Goal: Task Accomplishment & Management: Complete application form

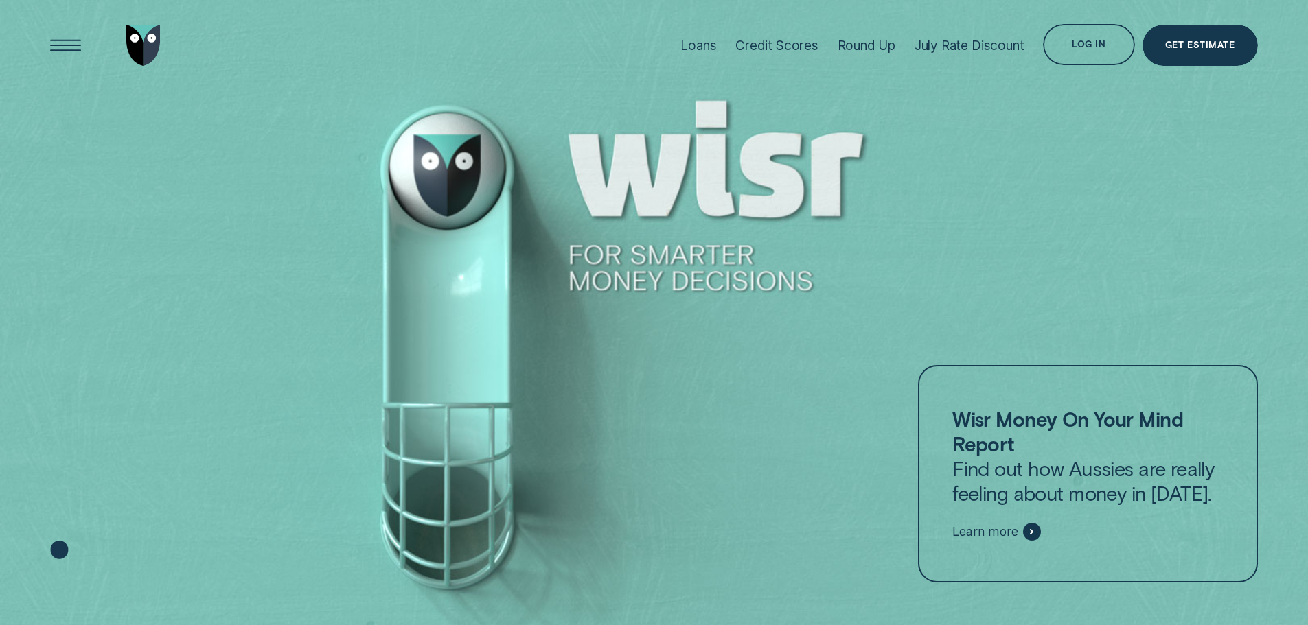
click at [693, 45] on div "Loans" at bounding box center [698, 46] width 36 height 16
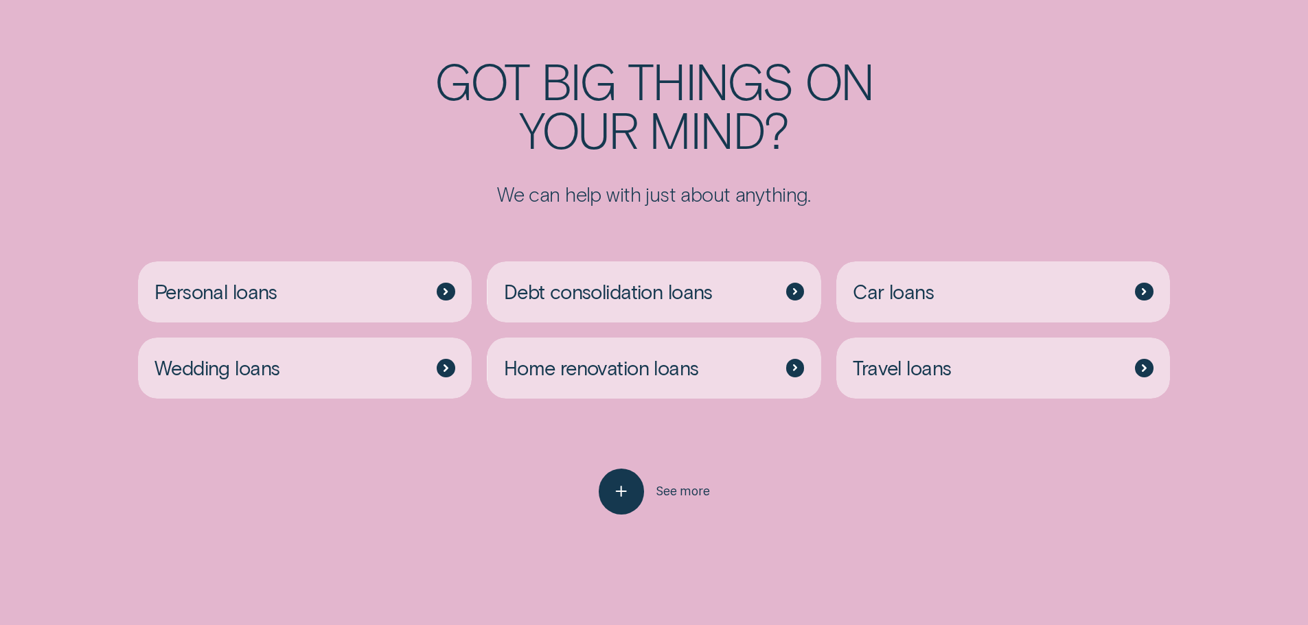
scroll to position [3639, 0]
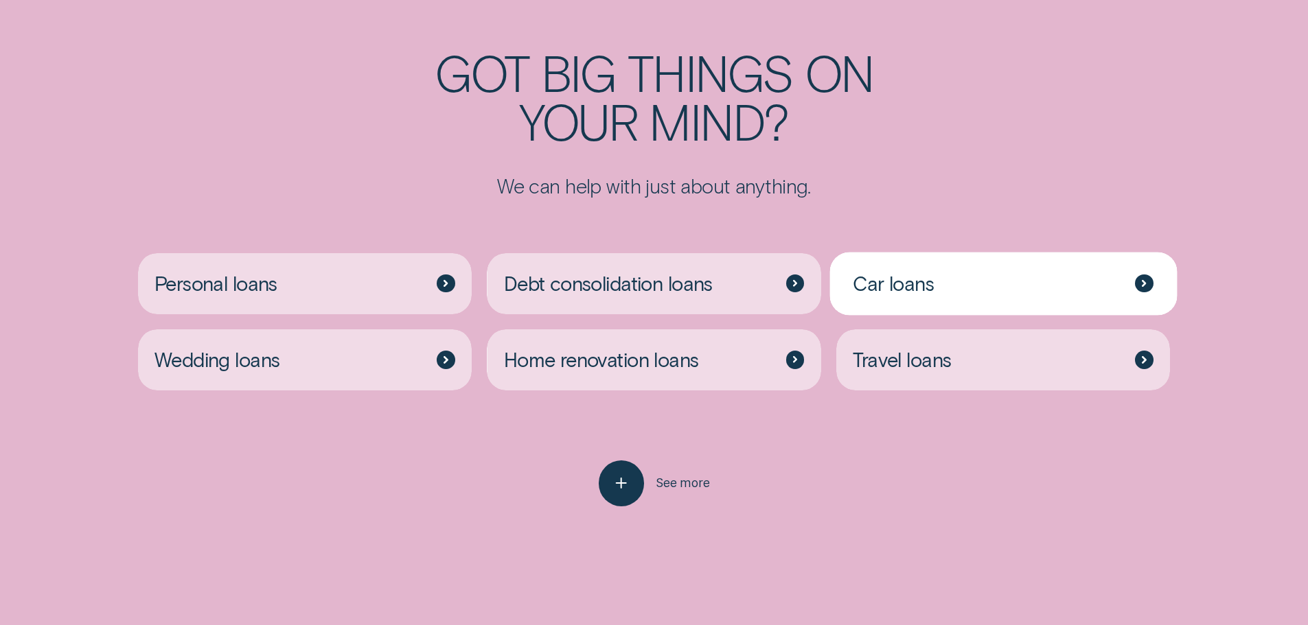
click at [1143, 286] on icon at bounding box center [1144, 283] width 3 height 5
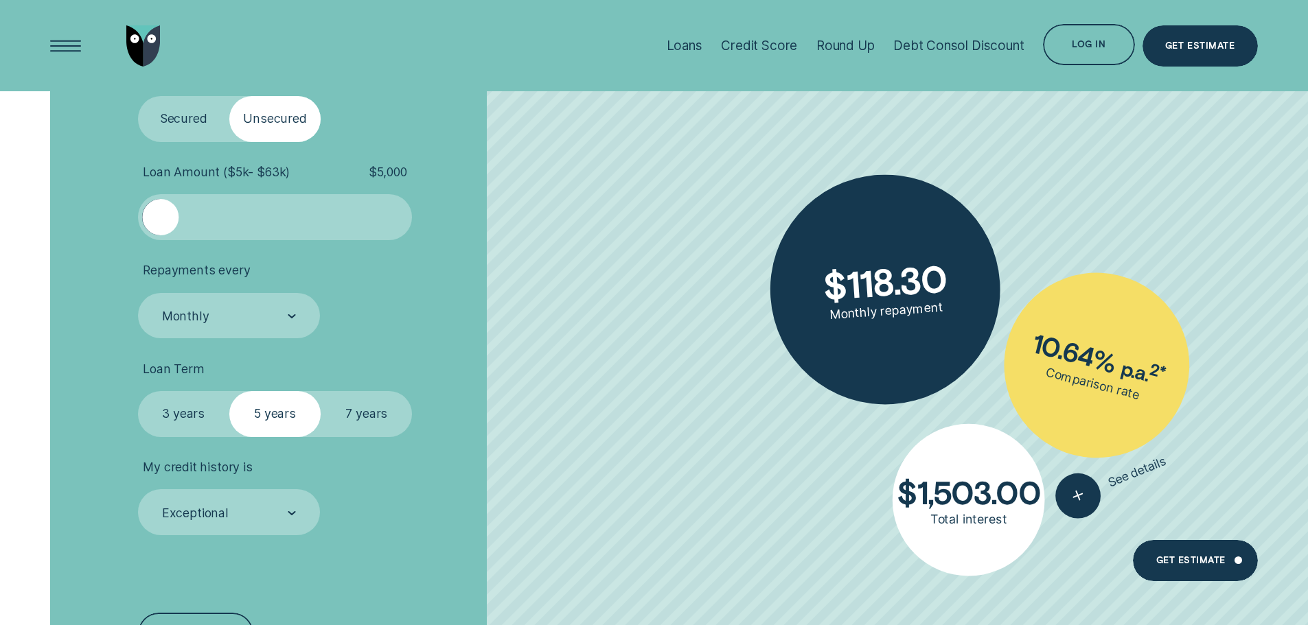
scroll to position [2678, 0]
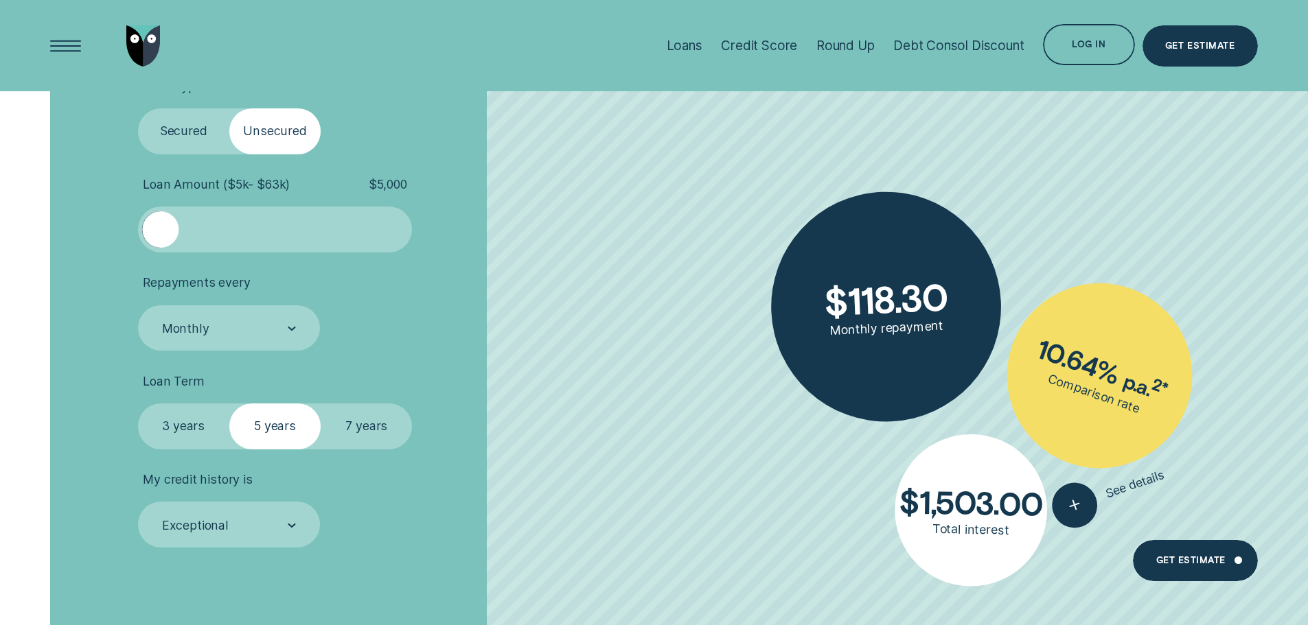
click at [186, 131] on label "Secured" at bounding box center [183, 131] width 91 height 46
click at [138, 108] on input "Secured" at bounding box center [138, 108] width 0 height 0
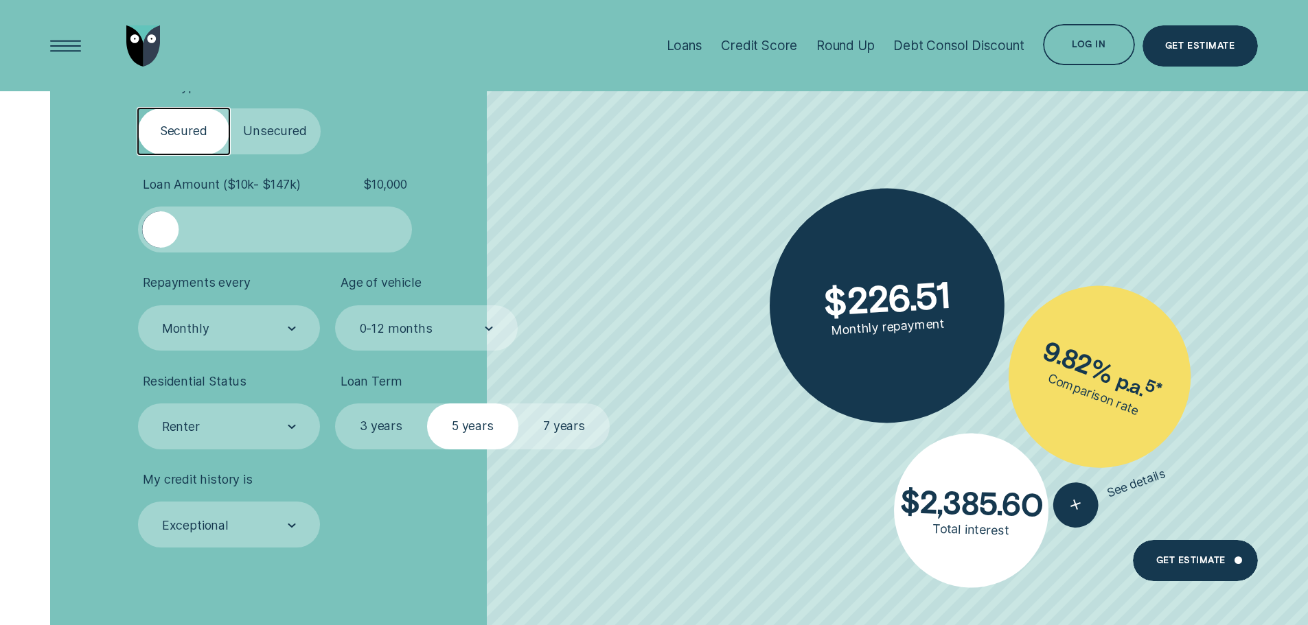
click at [172, 229] on div at bounding box center [160, 229] width 36 height 36
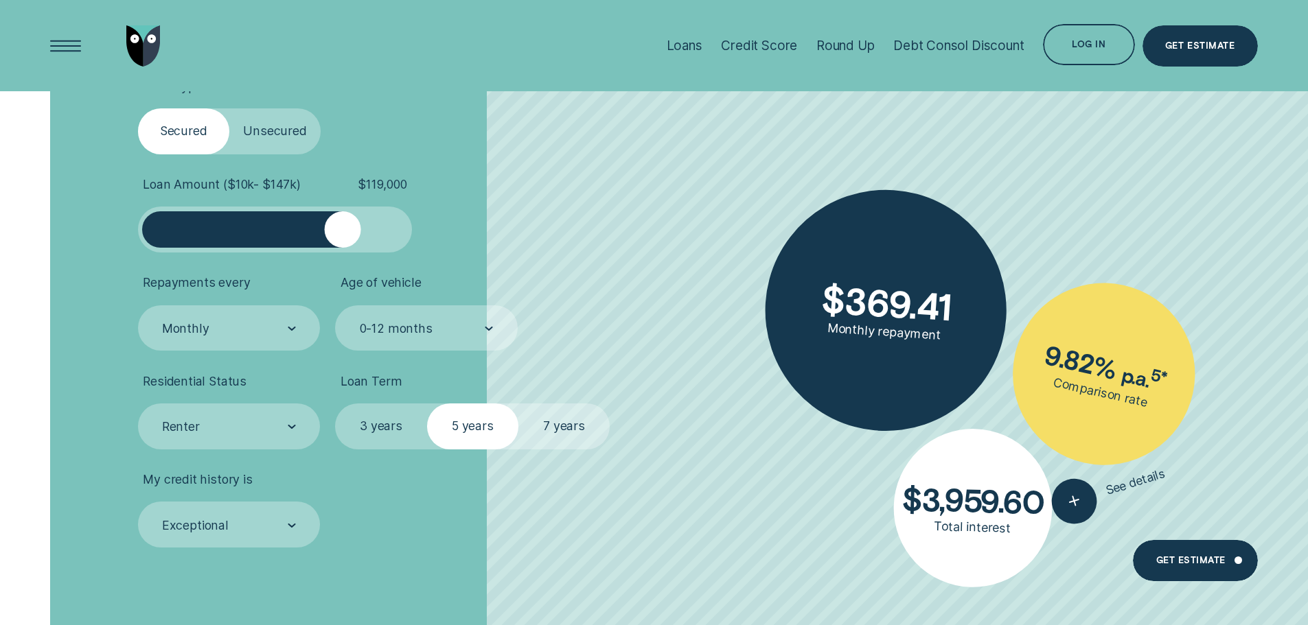
drag, startPoint x: 172, startPoint y: 229, endPoint x: 343, endPoint y: 234, distance: 171.7
click at [343, 234] on div at bounding box center [342, 229] width 36 height 36
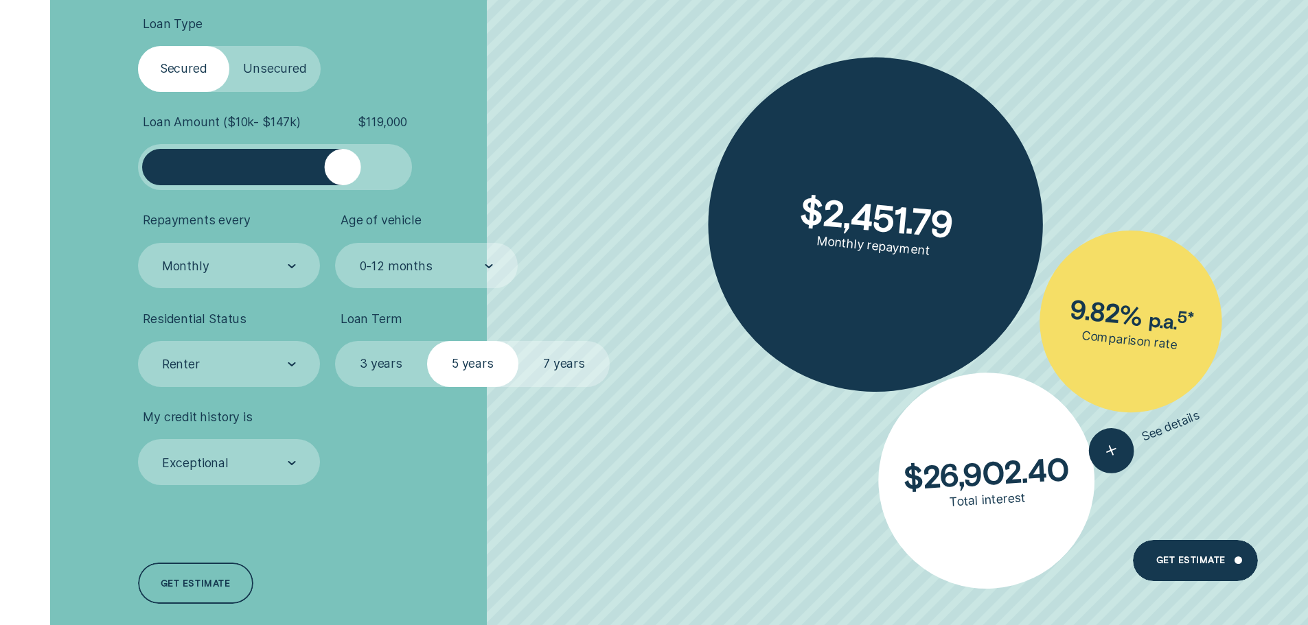
scroll to position [2746, 0]
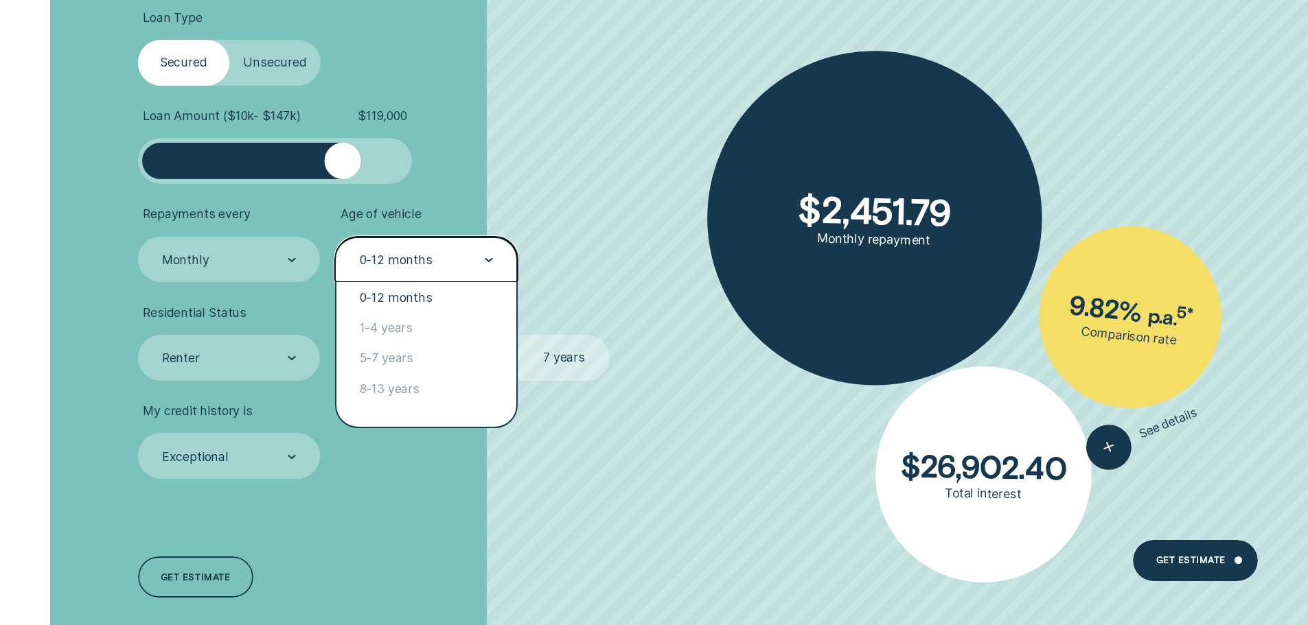
click at [430, 256] on div "0-12 months" at bounding box center [396, 260] width 73 height 15
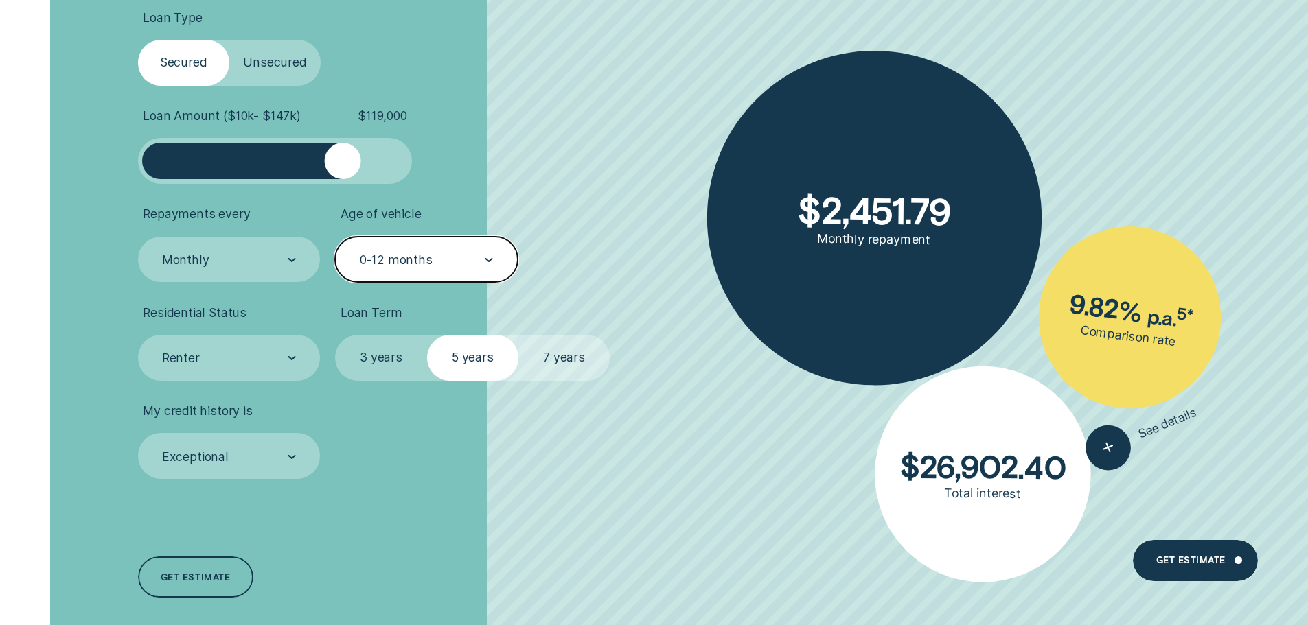
click at [430, 256] on div "0-12 months" at bounding box center [396, 260] width 73 height 15
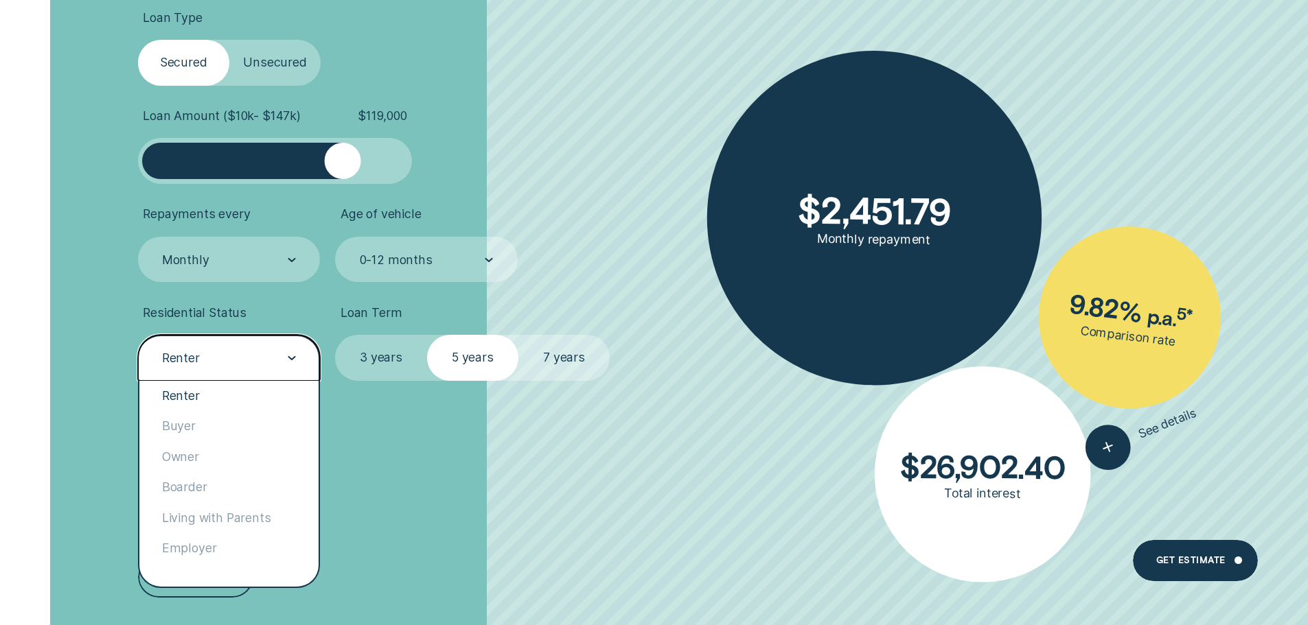
click at [271, 368] on div "Renter" at bounding box center [229, 358] width 183 height 46
click at [229, 459] on div "Owner" at bounding box center [229, 457] width 180 height 30
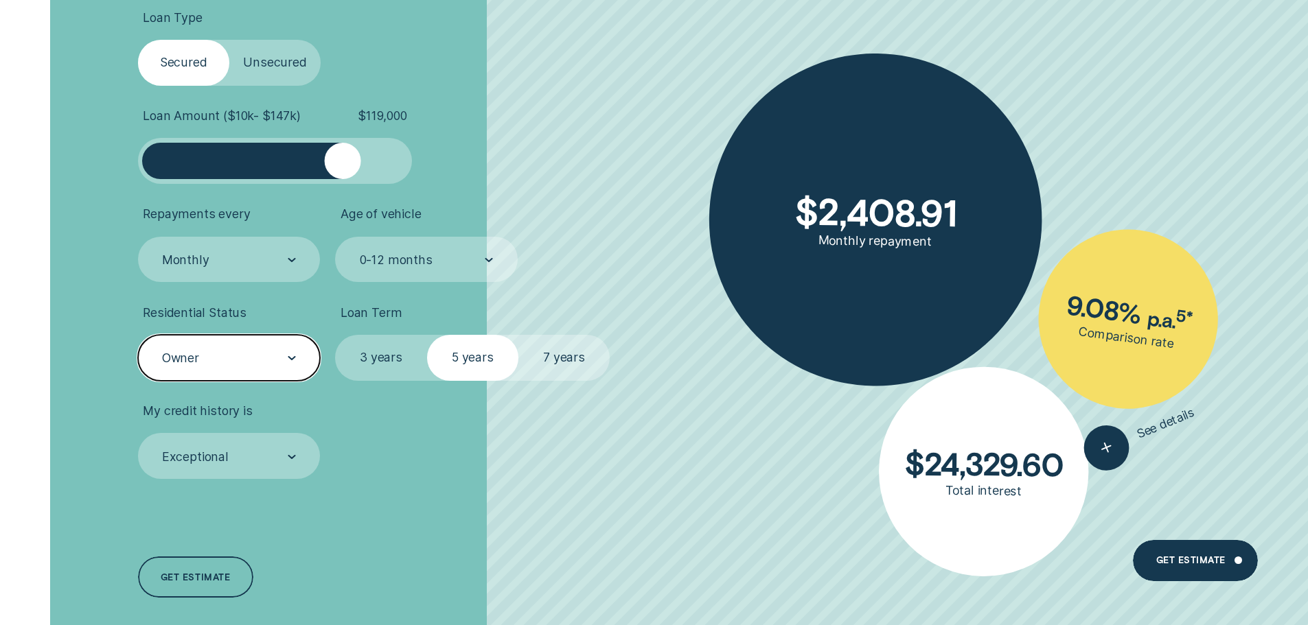
click at [568, 363] on label "7 years" at bounding box center [563, 358] width 91 height 46
click at [518, 335] on input "7 years" at bounding box center [518, 335] width 0 height 0
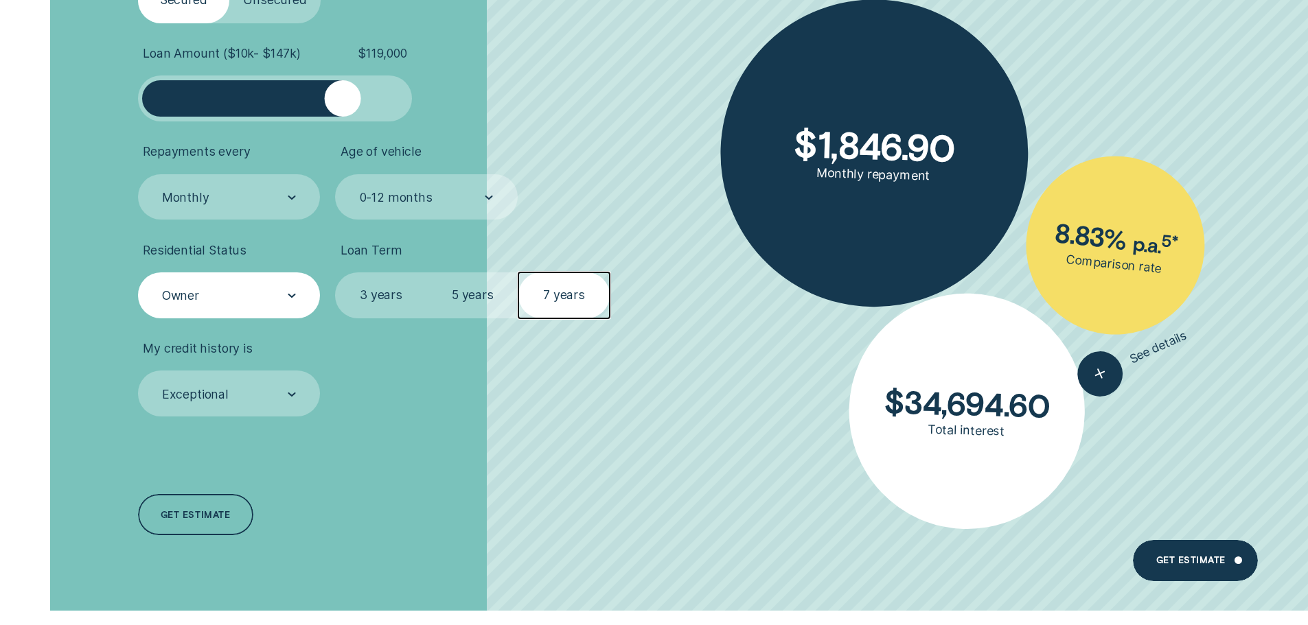
scroll to position [2815, 0]
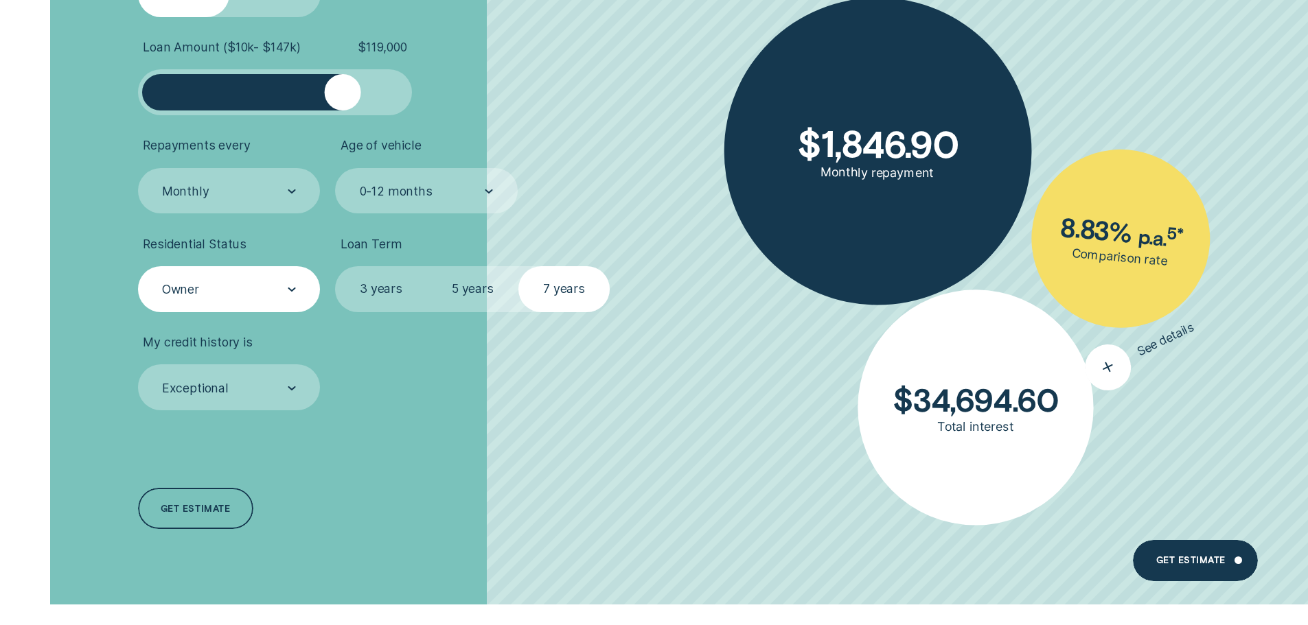
click at [1114, 356] on icon "button" at bounding box center [1108, 368] width 30 height 28
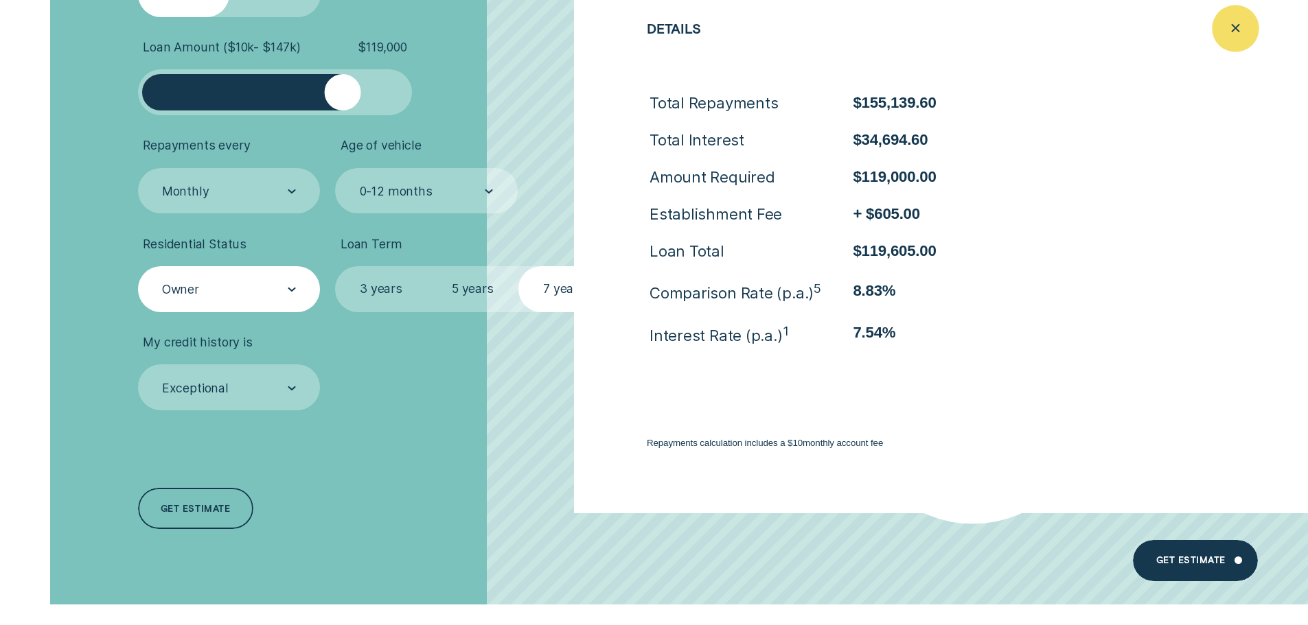
click at [1237, 27] on line "Close loan details" at bounding box center [1235, 28] width 7 height 7
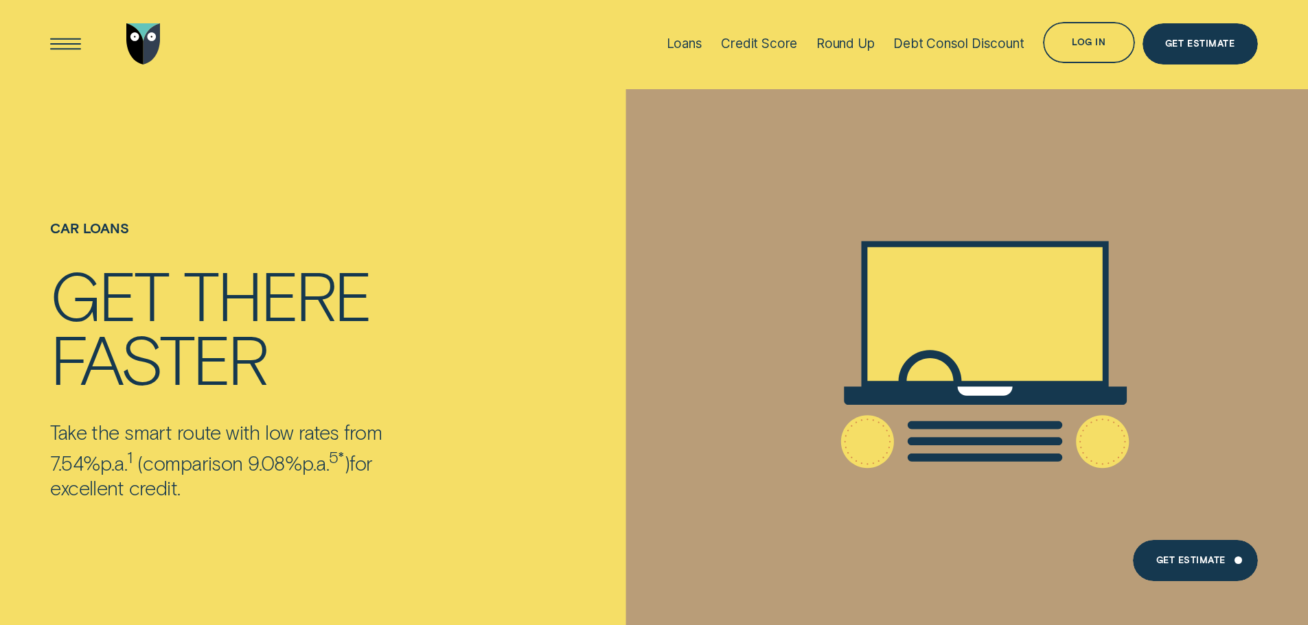
scroll to position [0, 0]
